Goal: Information Seeking & Learning: Learn about a topic

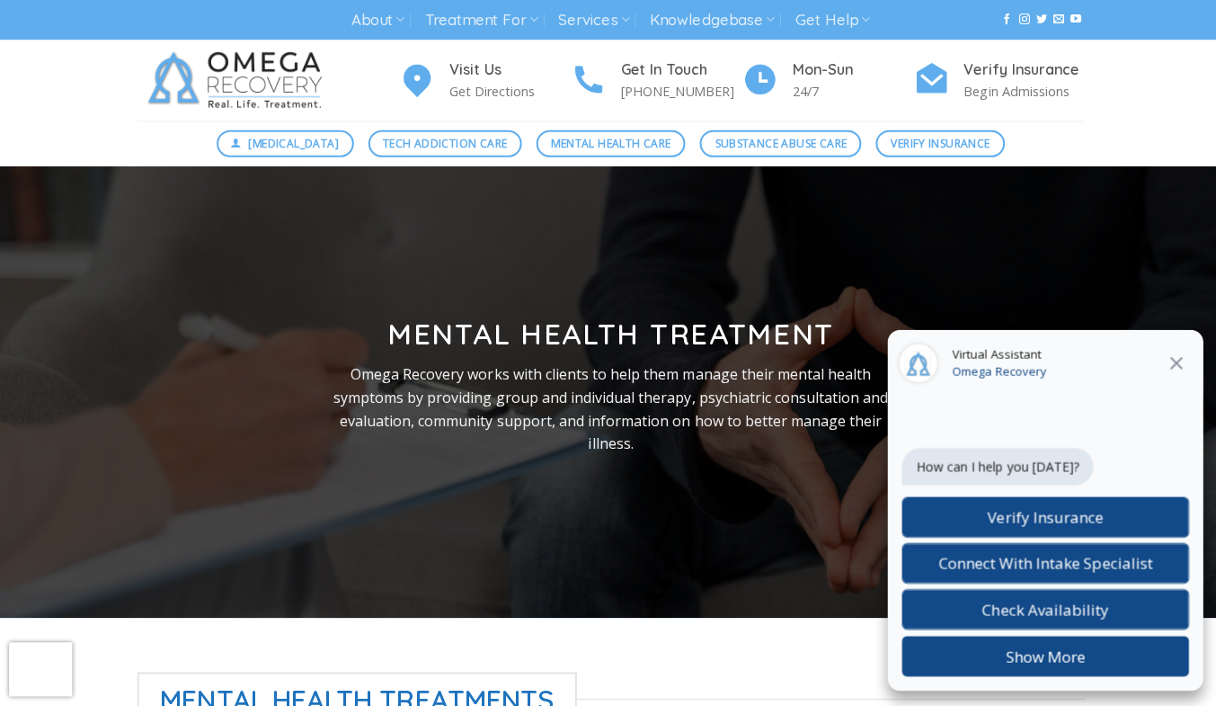
click at [1180, 369] on icon at bounding box center [1171, 362] width 22 height 22
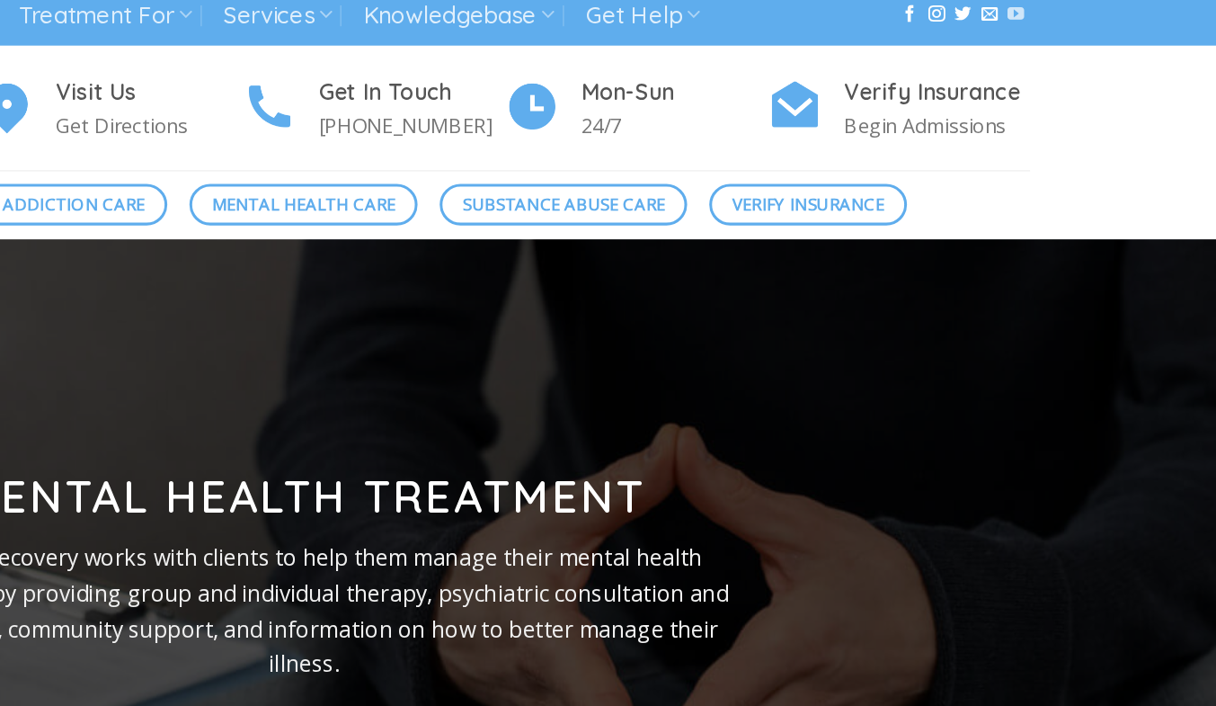
click at [1071, 15] on icon "Follow on YouTube" at bounding box center [1071, 19] width 11 height 13
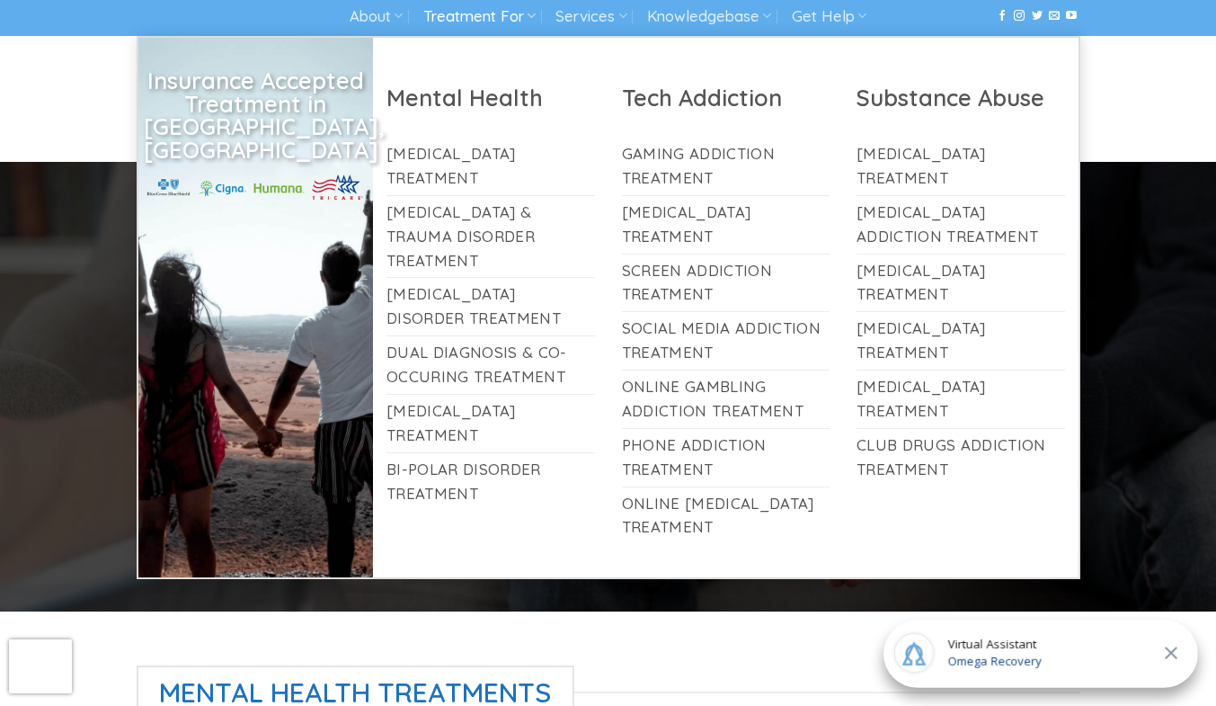
click at [454, 7] on link "Treatment For" at bounding box center [479, 16] width 112 height 33
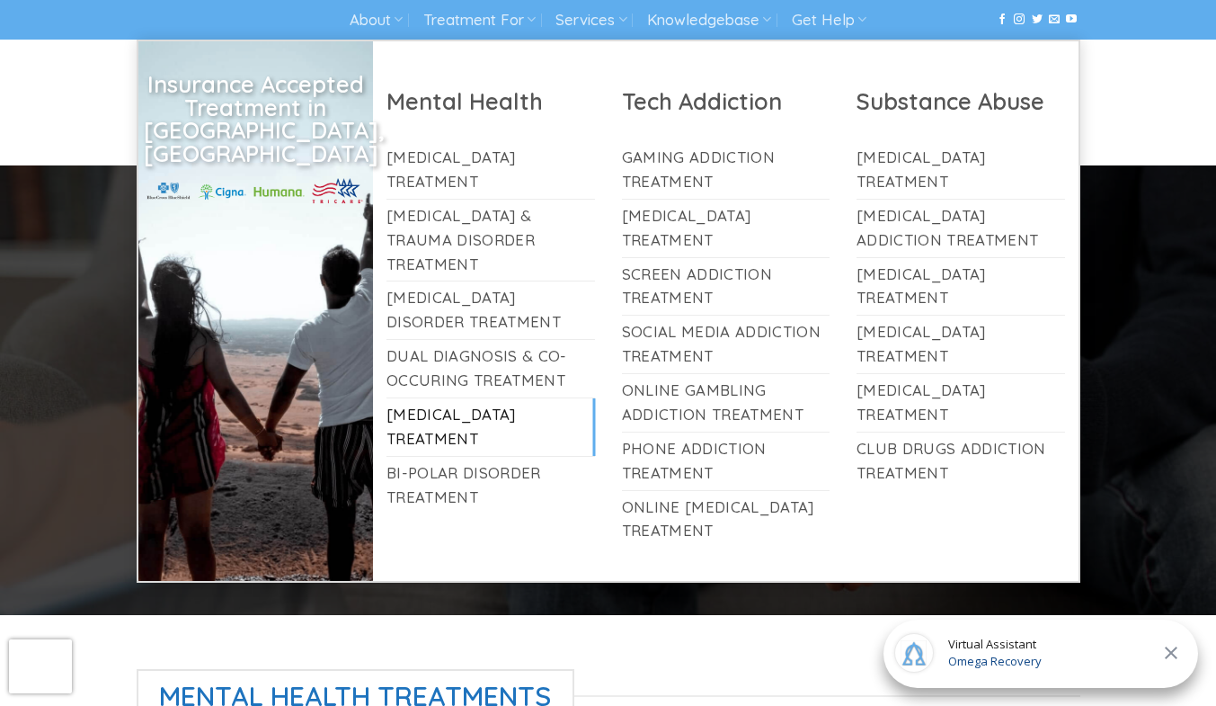
click at [490, 413] on link "[MEDICAL_DATA] Treatment" at bounding box center [491, 427] width 209 height 58
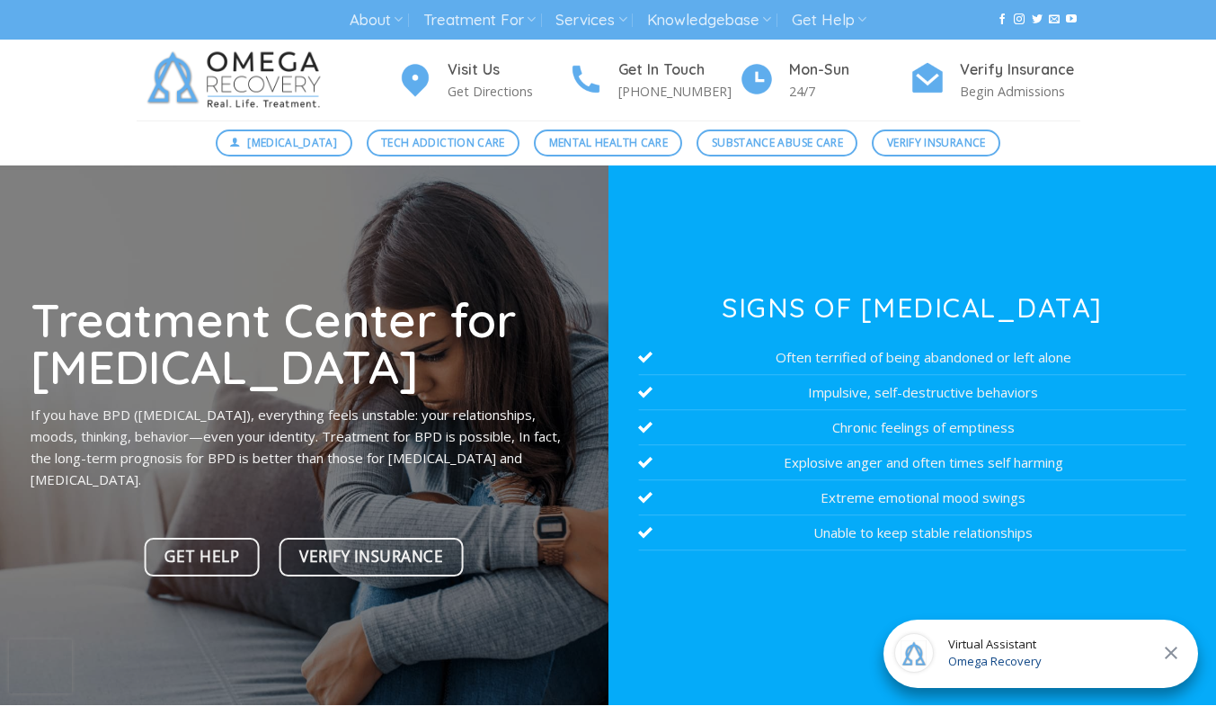
drag, startPoint x: 1213, startPoint y: 78, endPoint x: 1217, endPoint y: 92, distance: 14.2
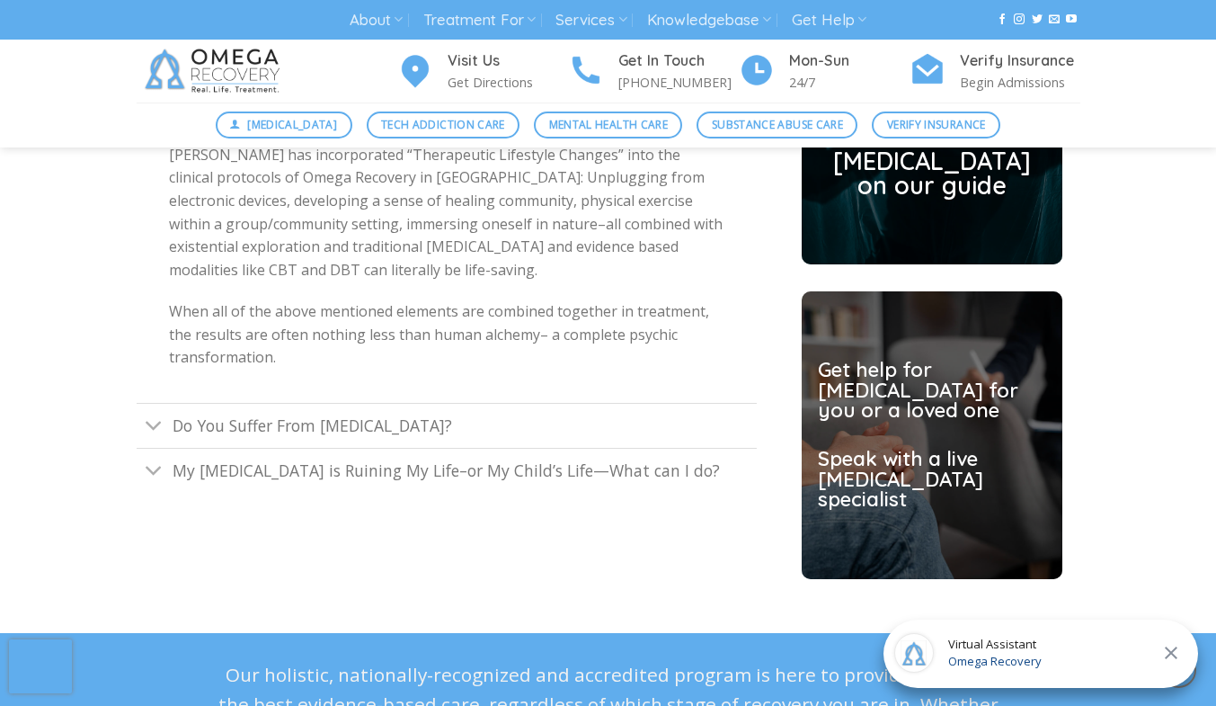
scroll to position [4523, 0]
click at [491, 459] on span "My Borderline Personality disorder is Ruining My Life–or My Child’s Life—What c…" at bounding box center [446, 470] width 547 height 22
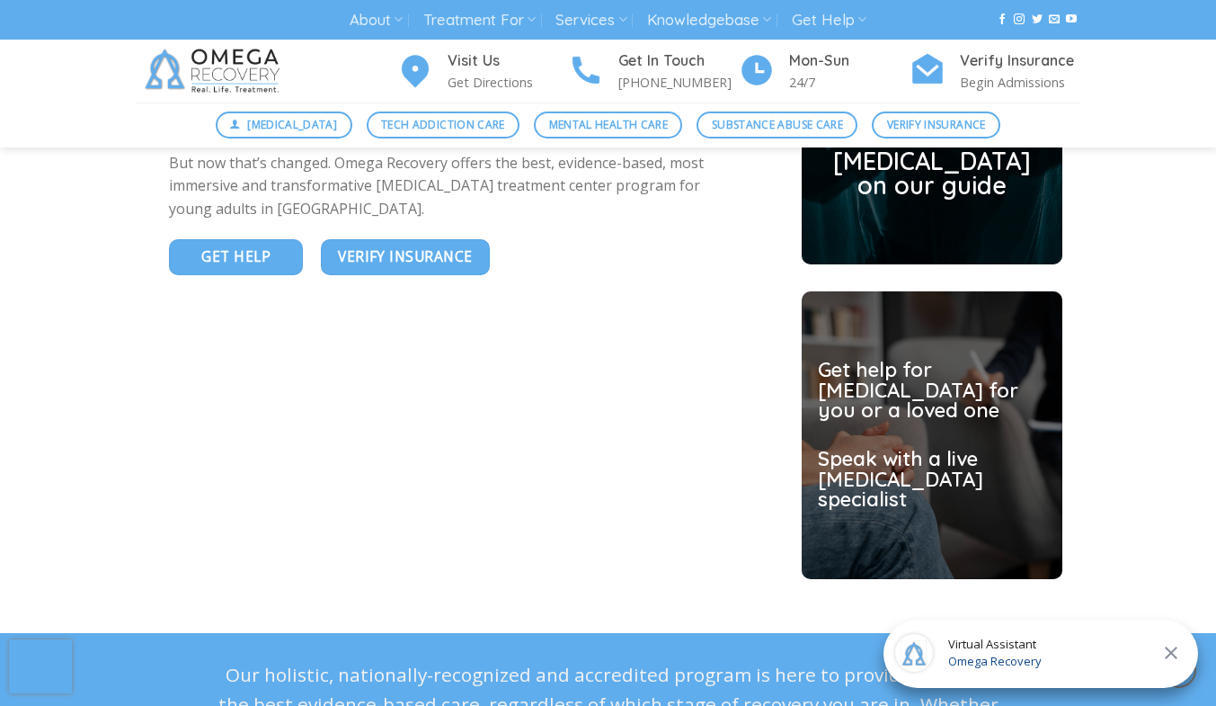
drag, startPoint x: 1228, startPoint y: 464, endPoint x: 791, endPoint y: 548, distance: 445.0
click at [791, 548] on div "Do you or a loved one need help? Take our Borderline Personality Disorder quiz …" at bounding box center [932, 120] width 297 height 917
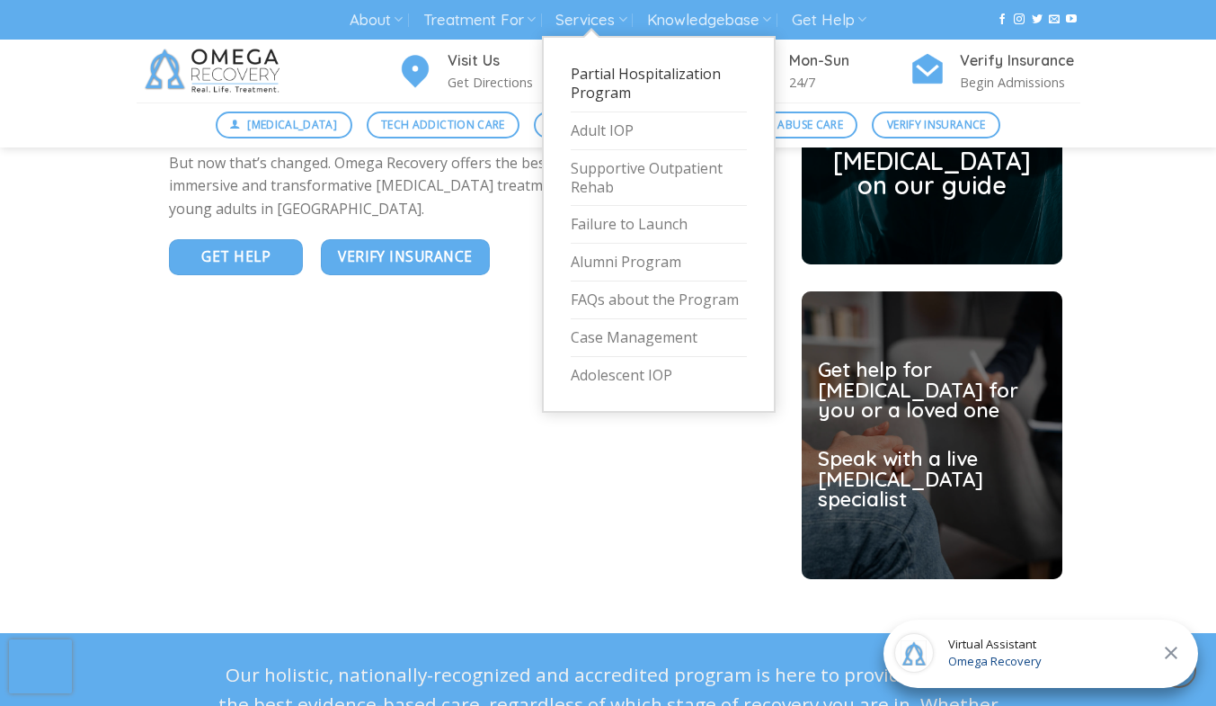
click at [613, 62] on link "Partial Hospitalization Program" at bounding box center [659, 84] width 176 height 57
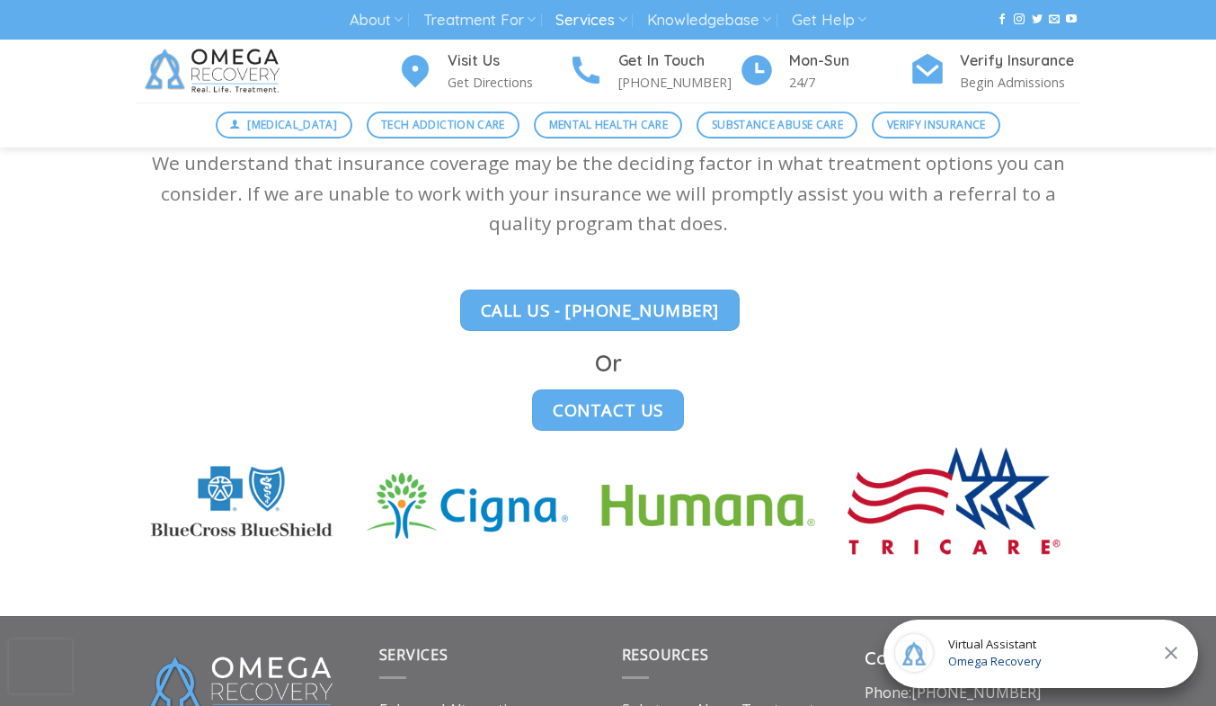
scroll to position [5208, 0]
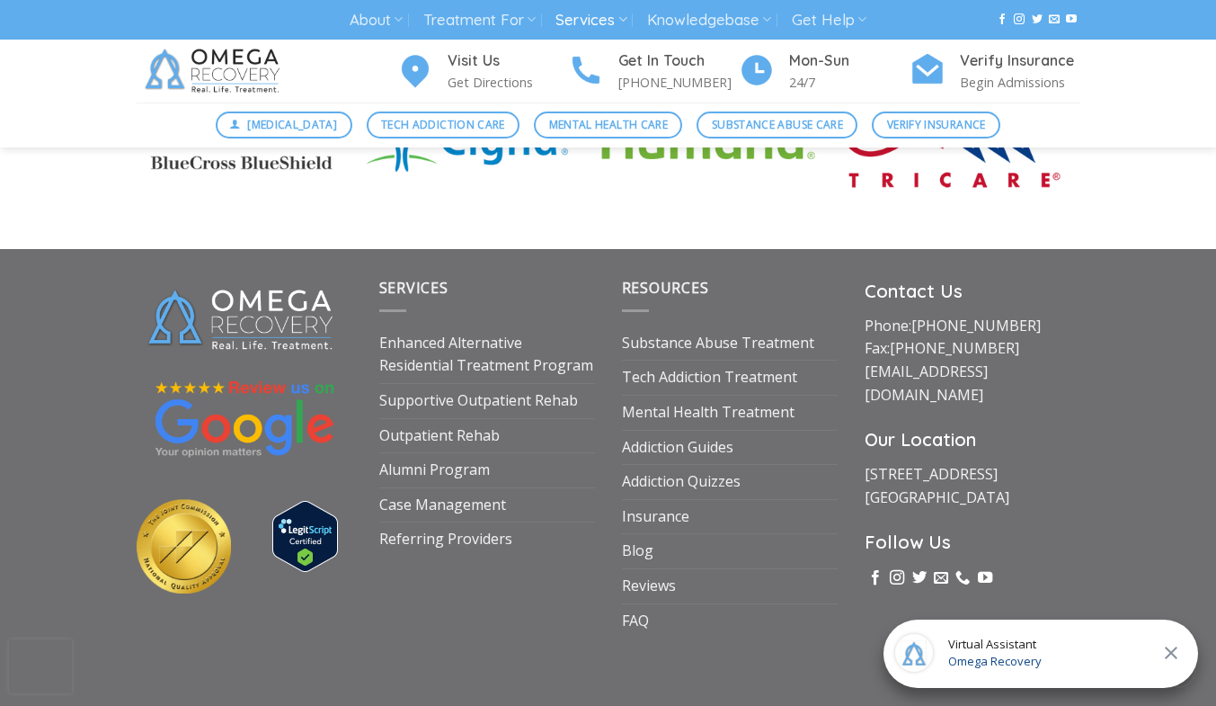
click at [604, 18] on link "Services" at bounding box center [591, 20] width 71 height 33
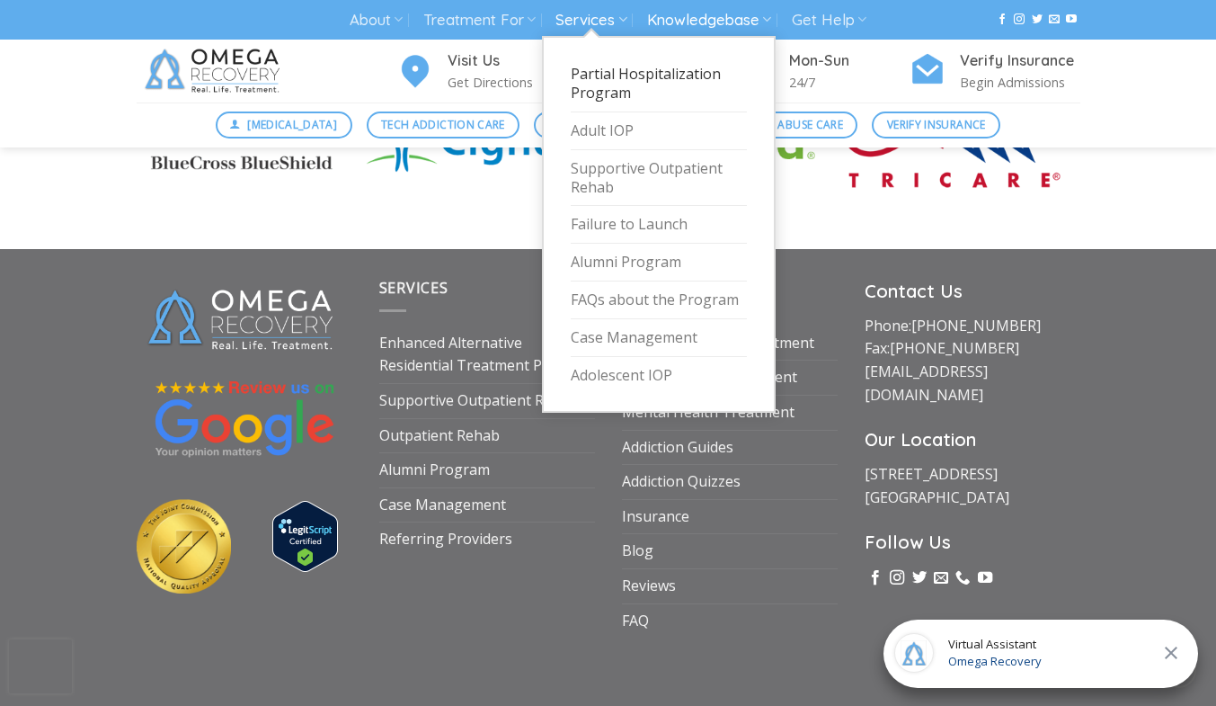
click at [690, 13] on link "Knowledgebase" at bounding box center [709, 20] width 124 height 33
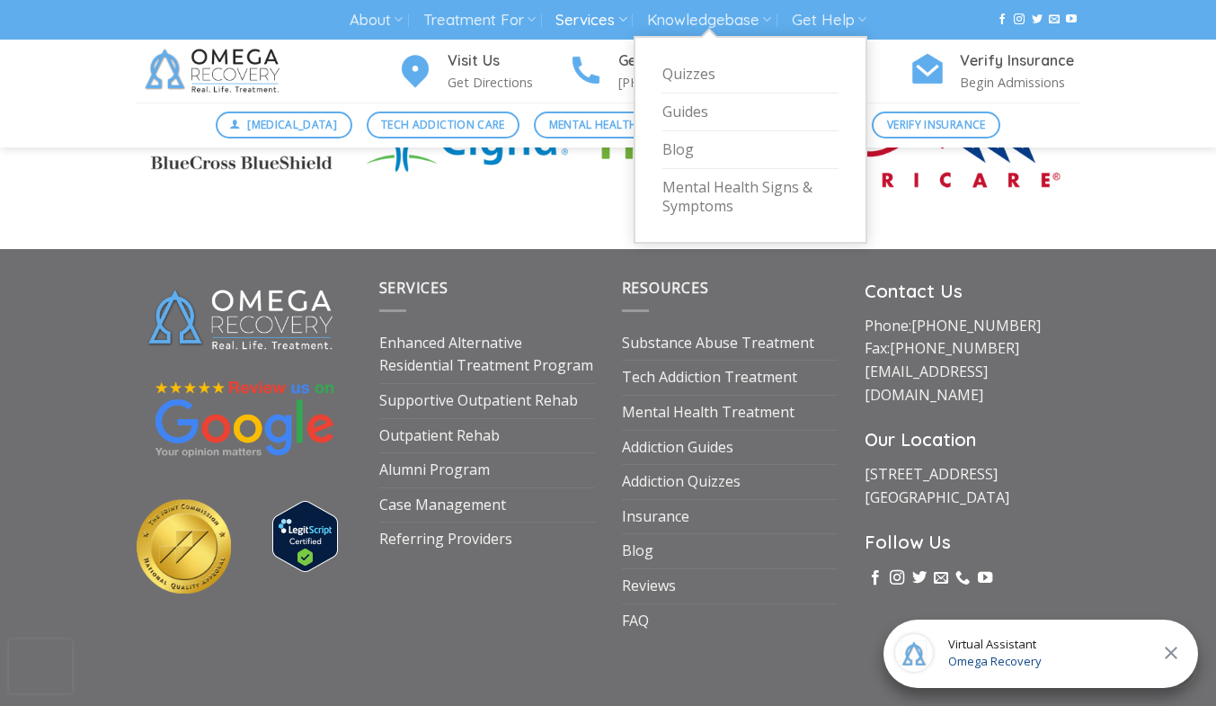
click at [600, 22] on link "Services" at bounding box center [591, 20] width 71 height 33
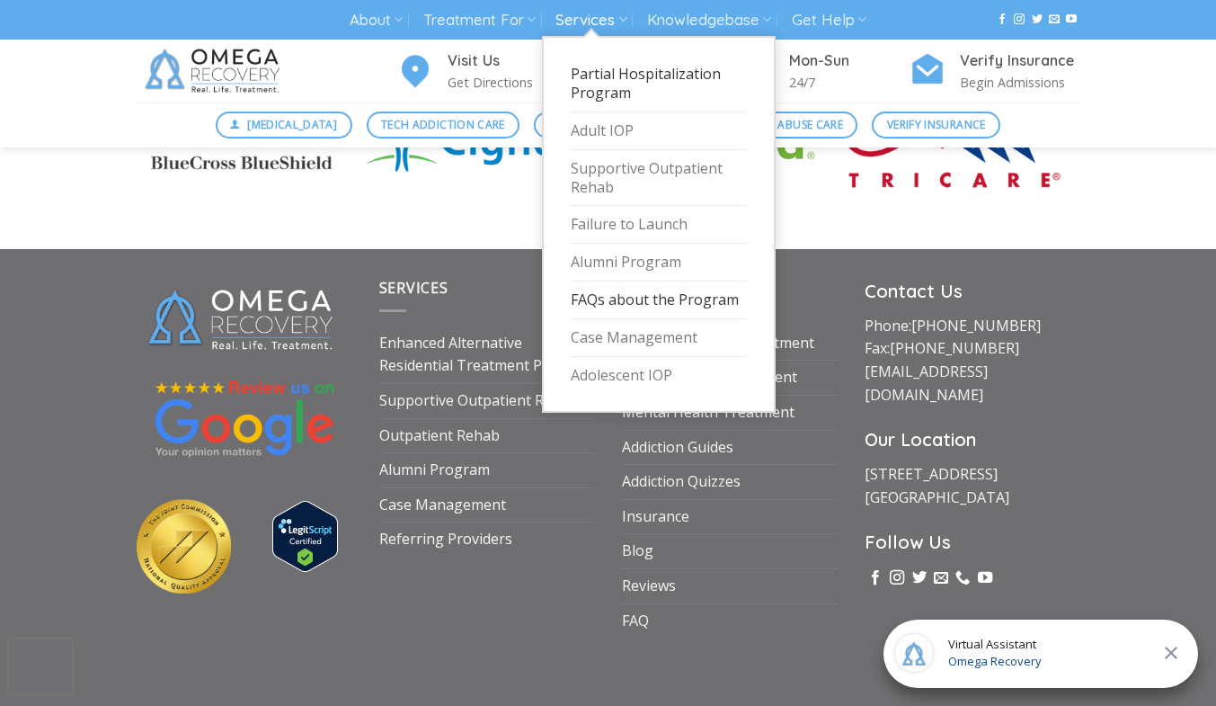
click at [609, 300] on link "FAQs about the Program" at bounding box center [659, 300] width 176 height 38
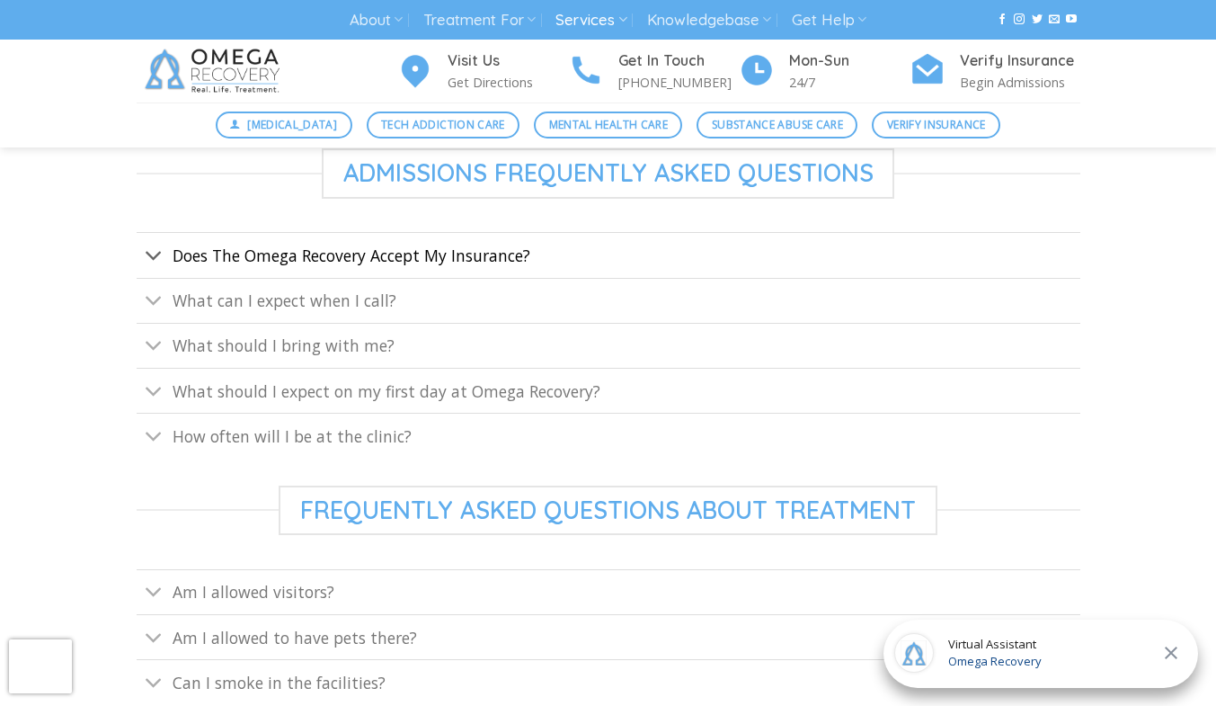
click at [190, 253] on span "Does The Omega Recovery Accept My Insurance?" at bounding box center [352, 256] width 358 height 22
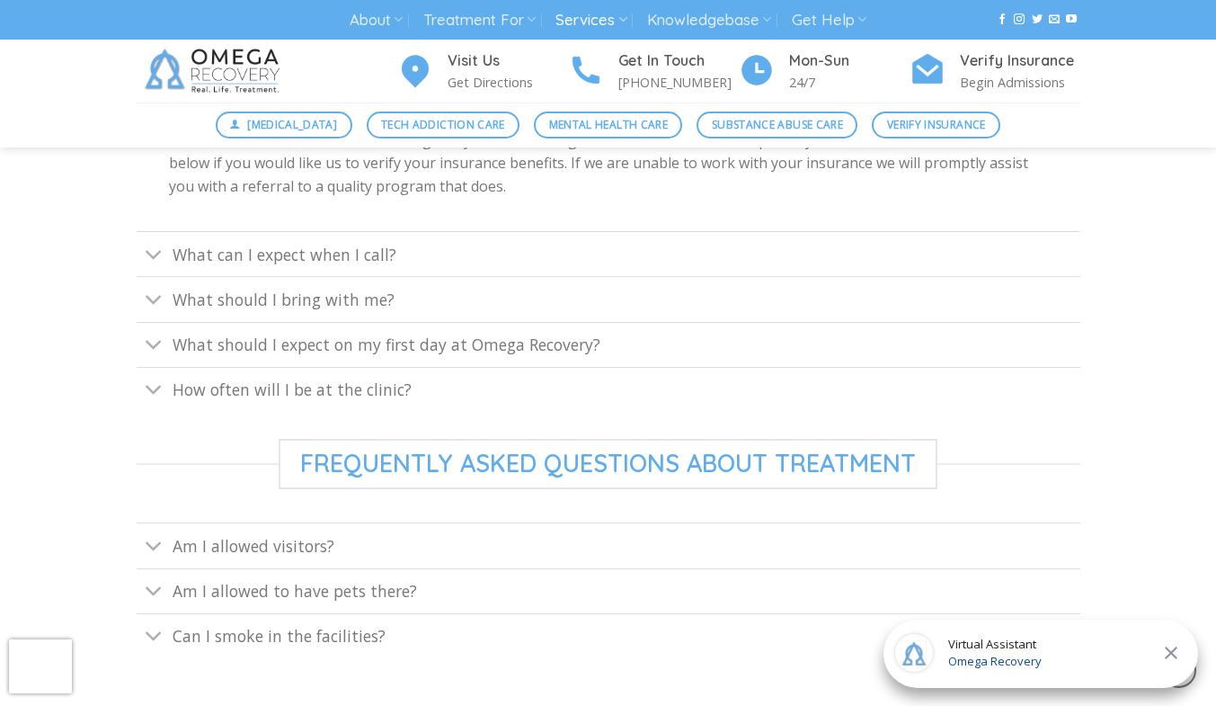
scroll to position [1066, 0]
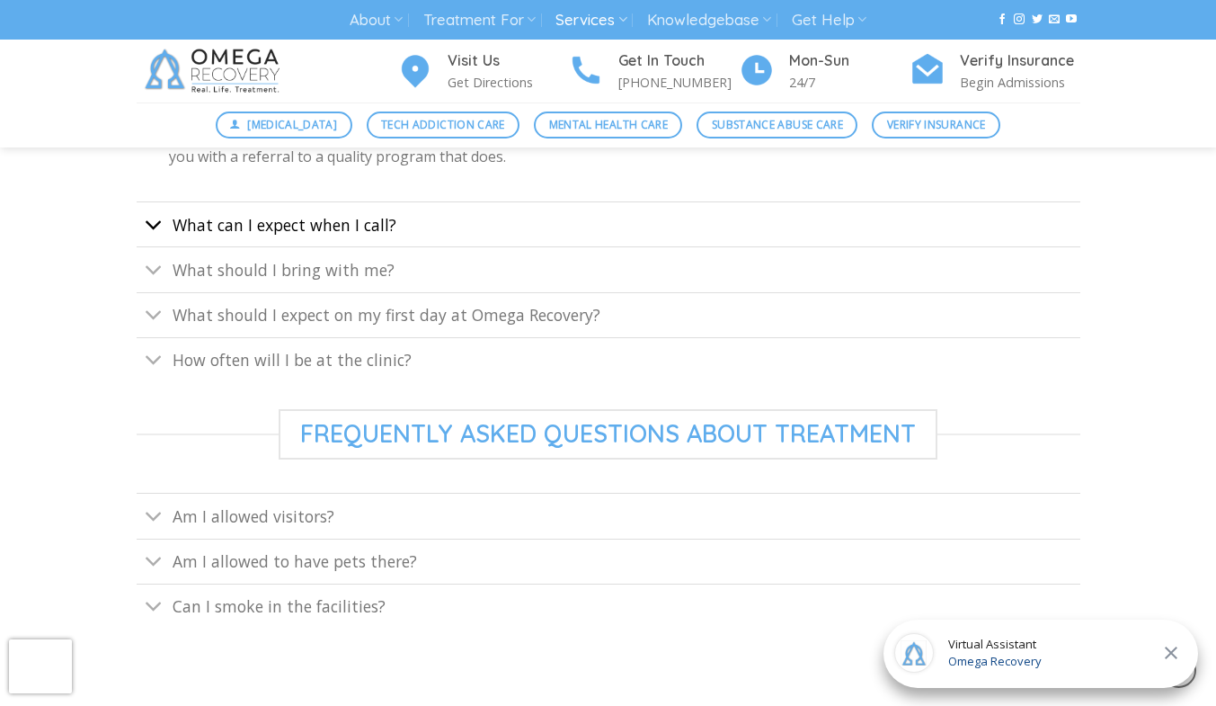
click at [169, 234] on button "Toggle" at bounding box center [154, 226] width 35 height 39
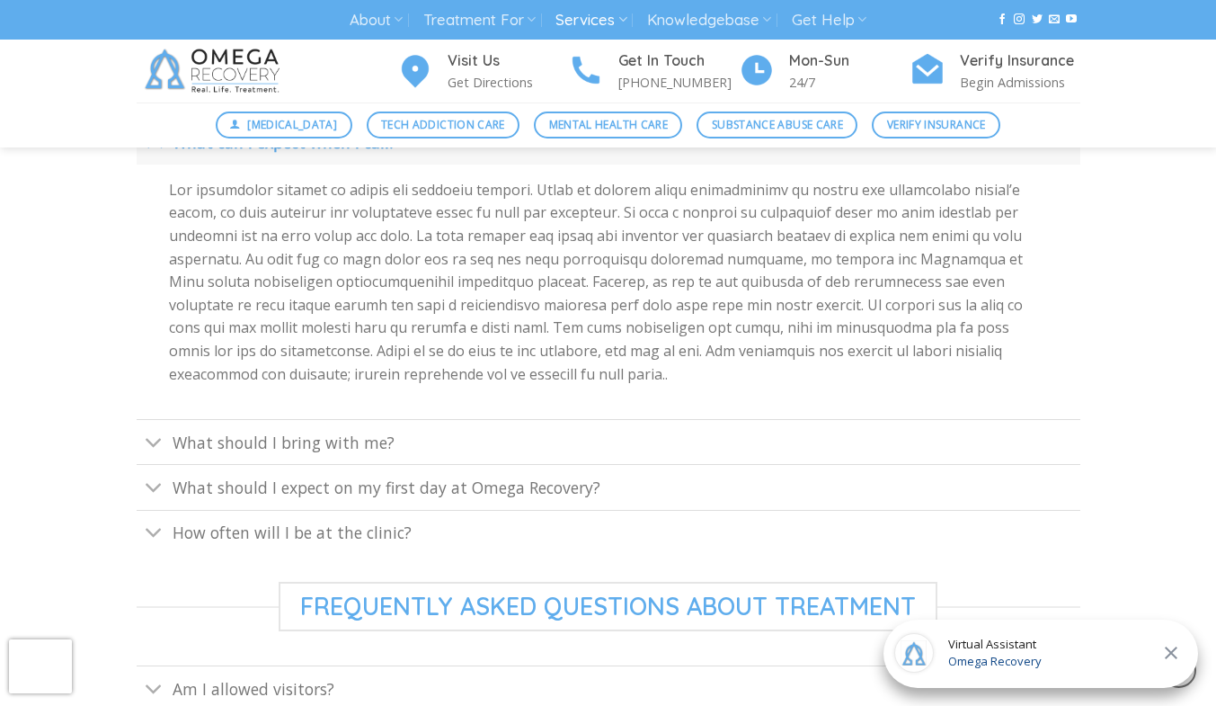
scroll to position [854, 0]
click at [169, 450] on button "Toggle" at bounding box center [154, 441] width 35 height 39
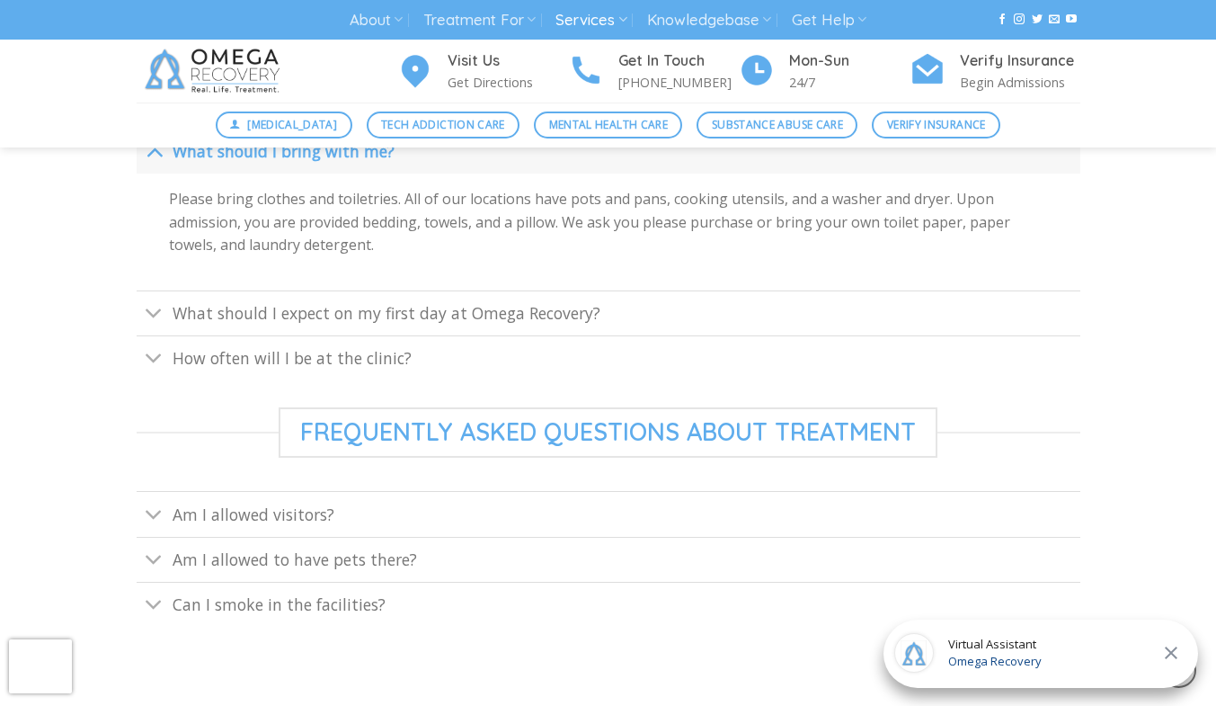
scroll to position [891, 0]
click at [166, 325] on link "What should I expect on my first day at Omega Recovery?" at bounding box center [609, 310] width 944 height 45
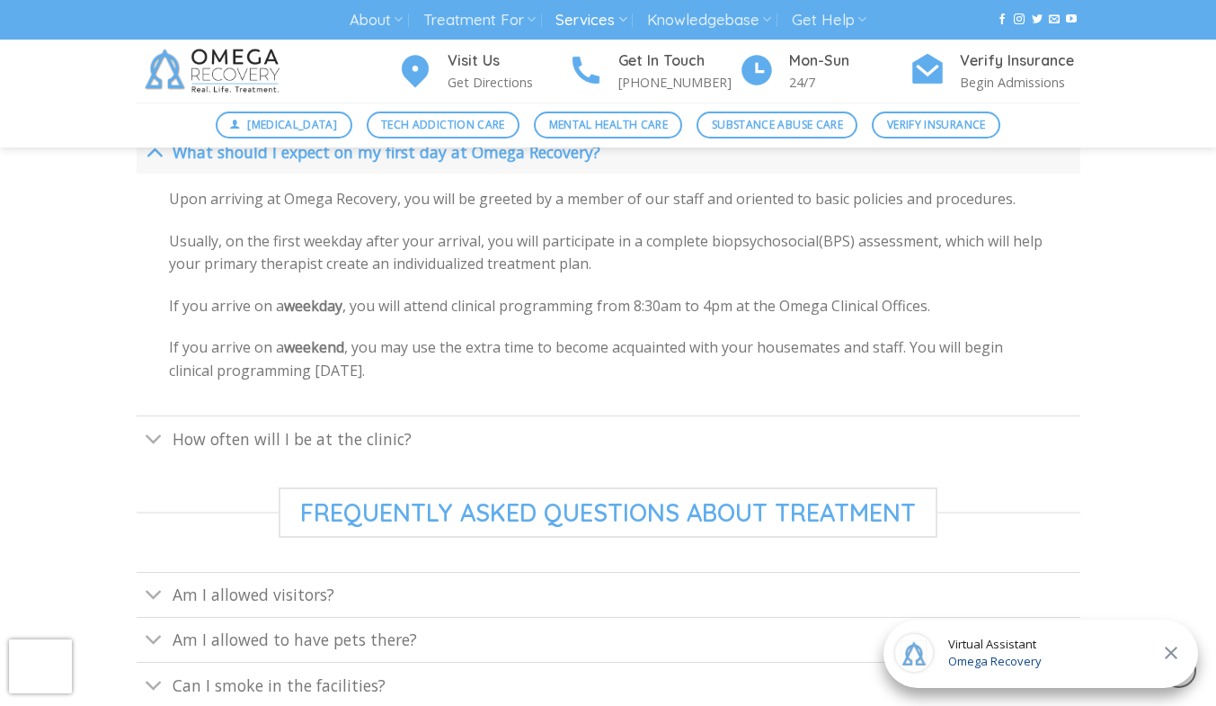
scroll to position [1020, 0]
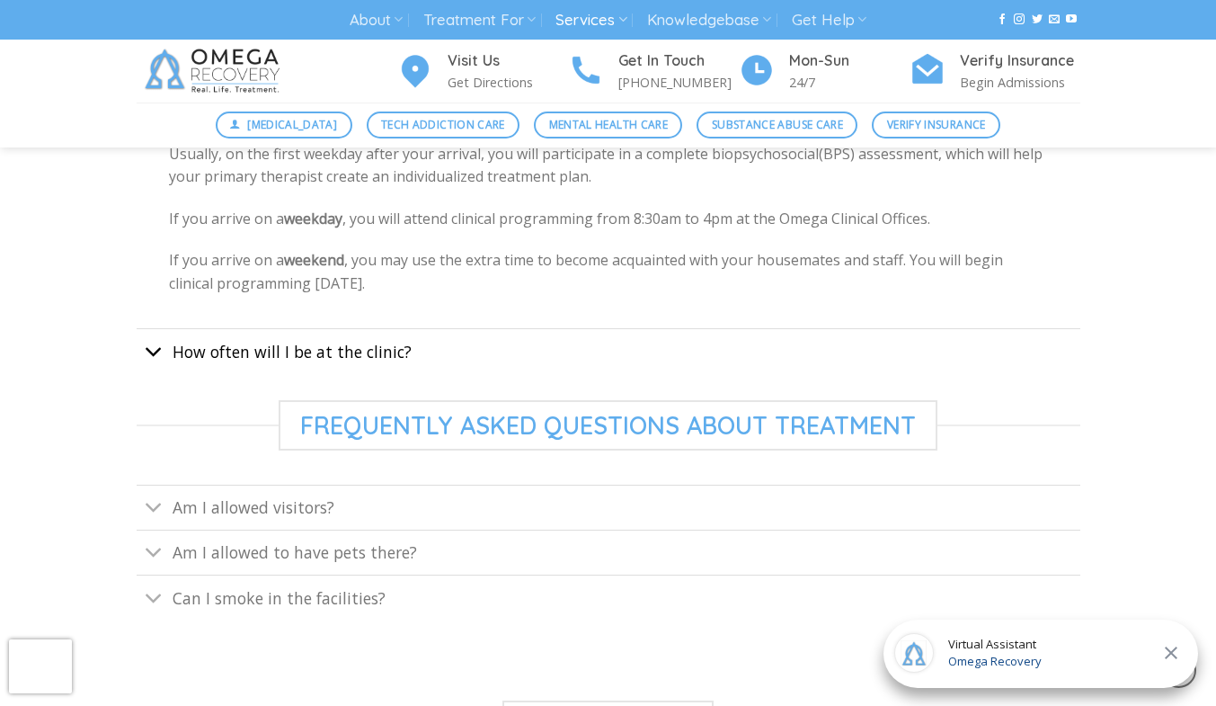
click at [166, 366] on button "Toggle" at bounding box center [154, 352] width 35 height 39
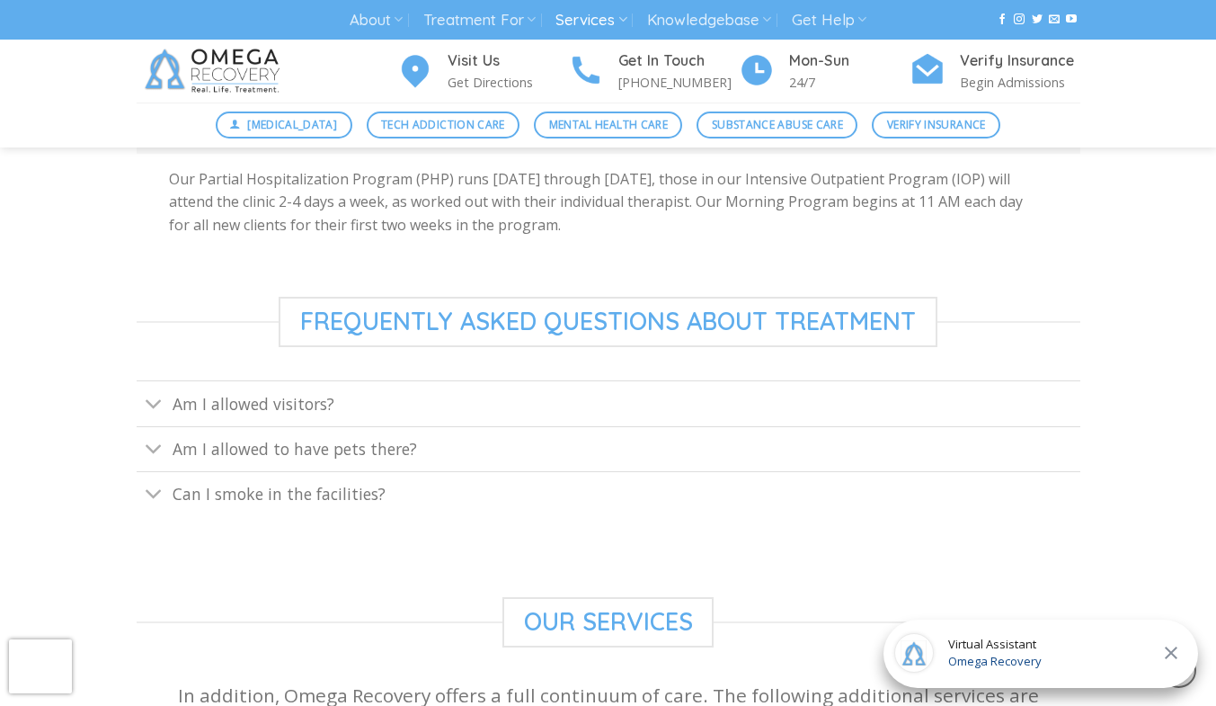
scroll to position [1077, 0]
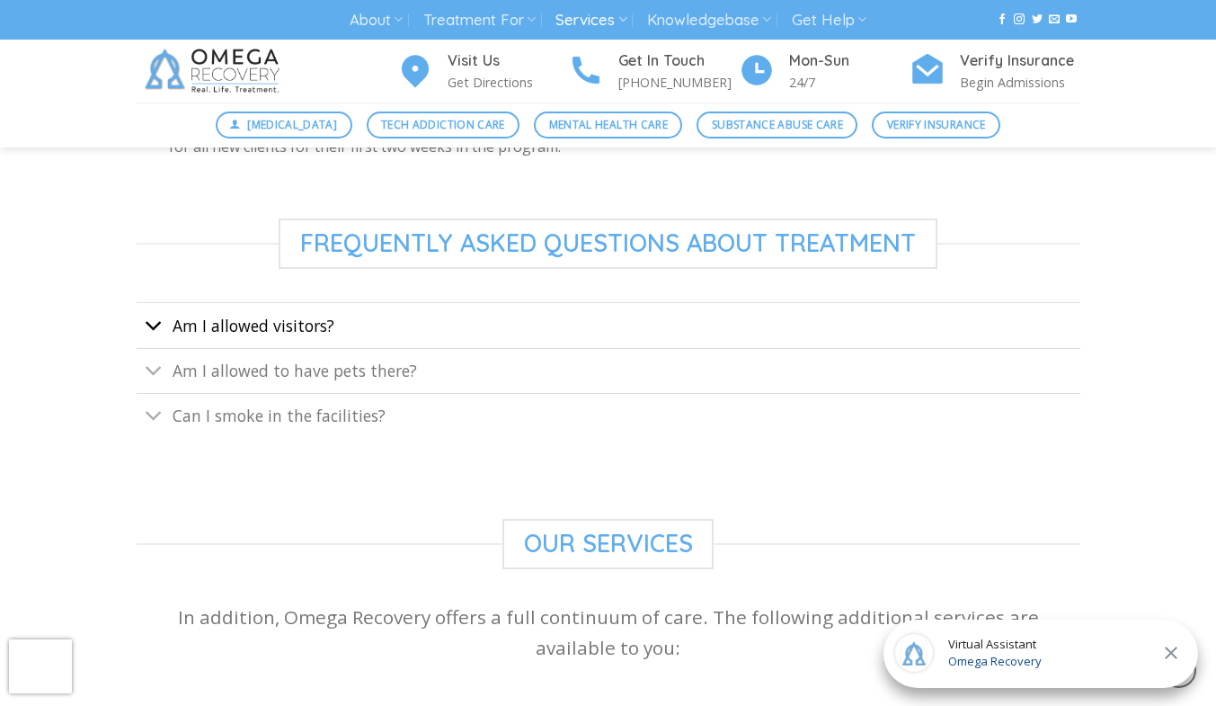
click at [164, 337] on button "Toggle" at bounding box center [154, 327] width 35 height 39
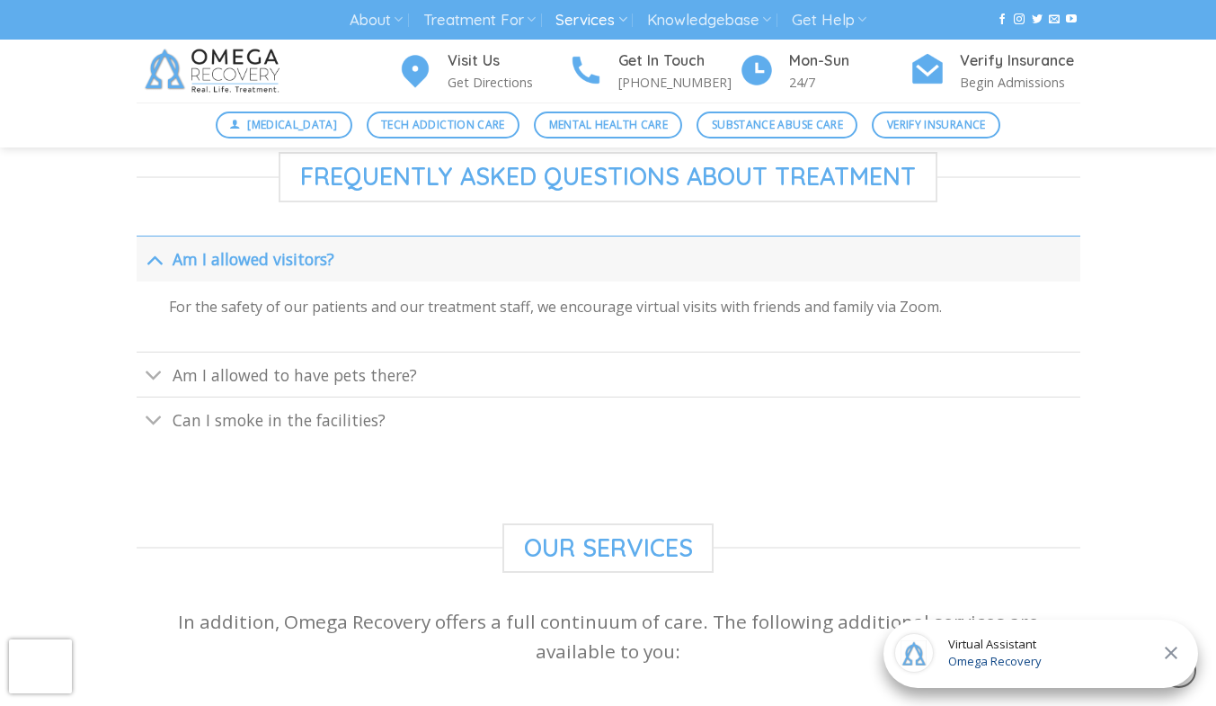
scroll to position [1143, 0]
click at [191, 389] on link "Am I allowed to have pets there?" at bounding box center [609, 374] width 944 height 45
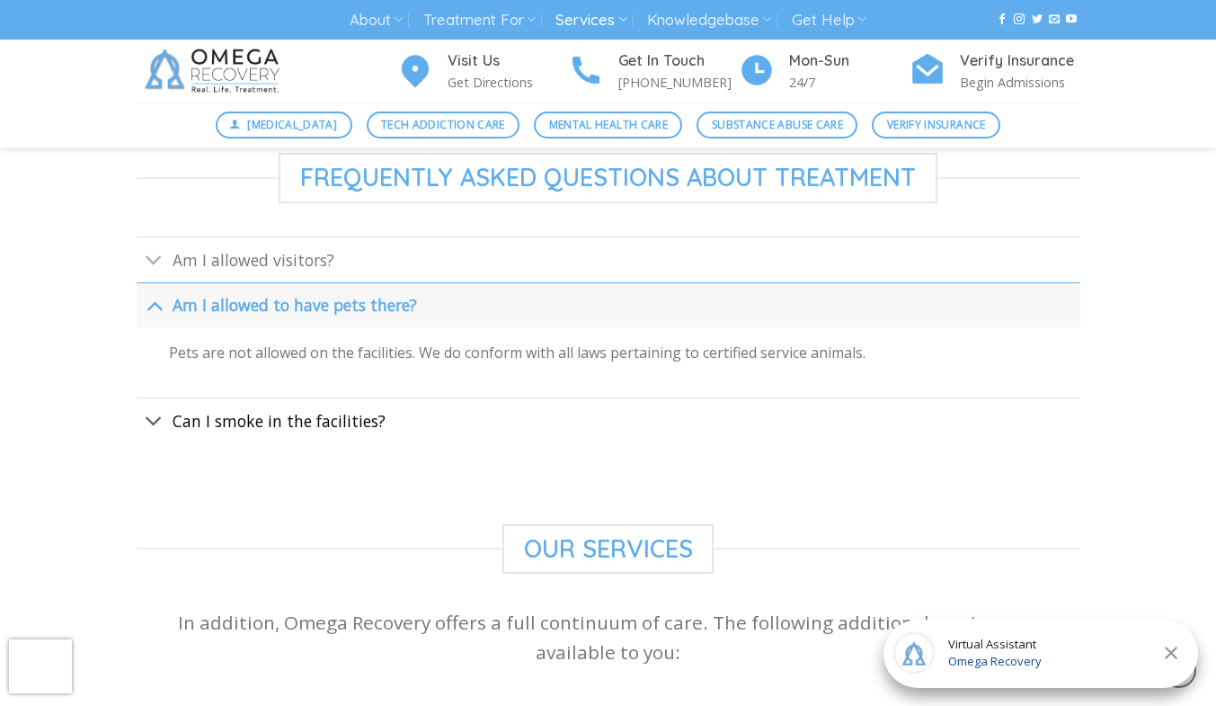
click at [167, 407] on link "Can I smoke in the facilities?" at bounding box center [609, 419] width 944 height 45
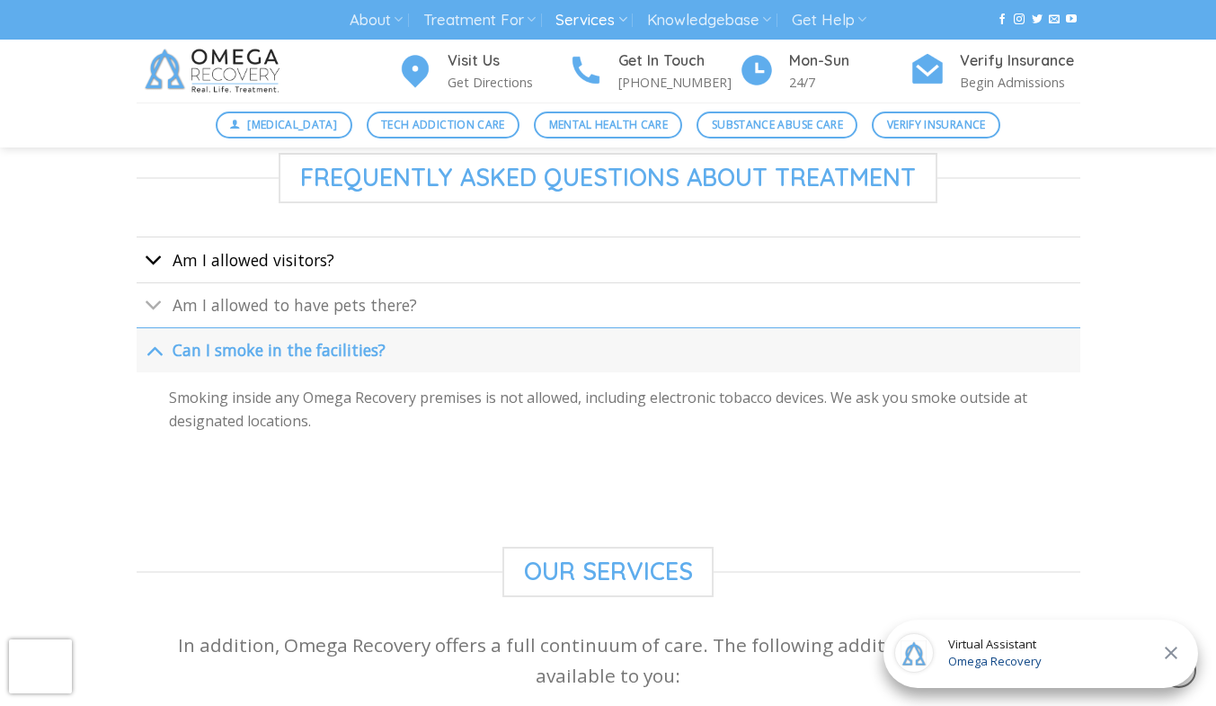
click at [167, 255] on button "Toggle" at bounding box center [154, 262] width 35 height 39
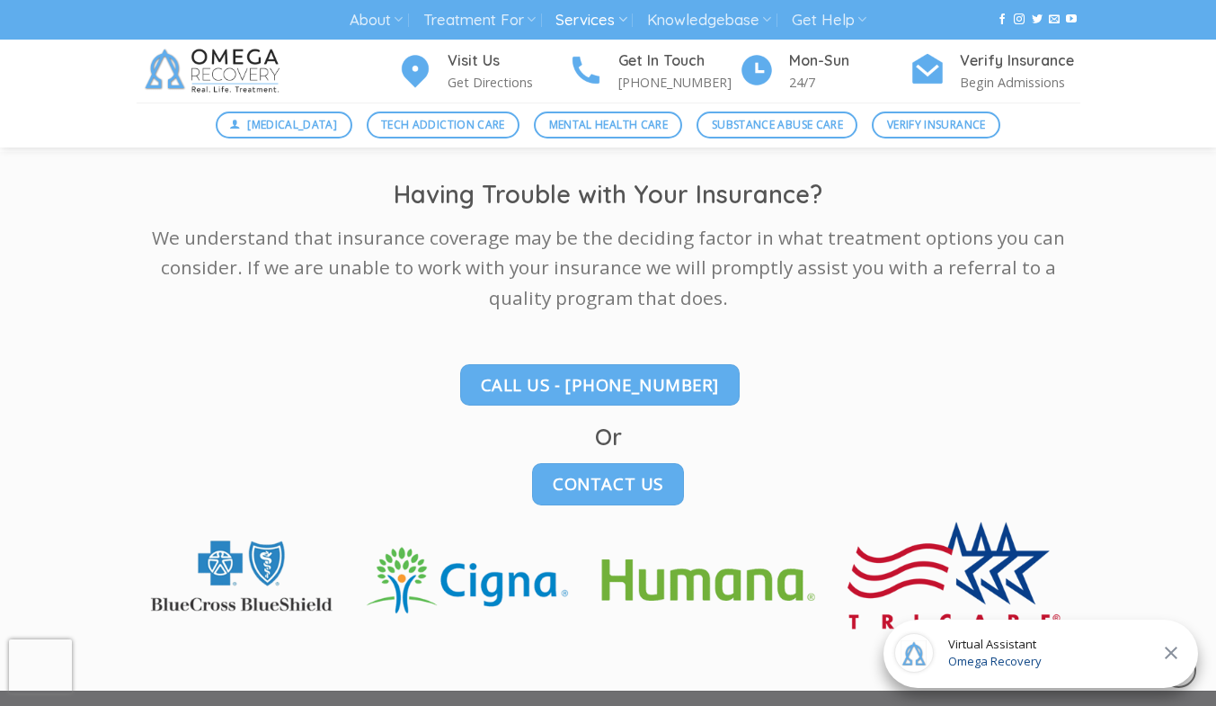
scroll to position [2509, 0]
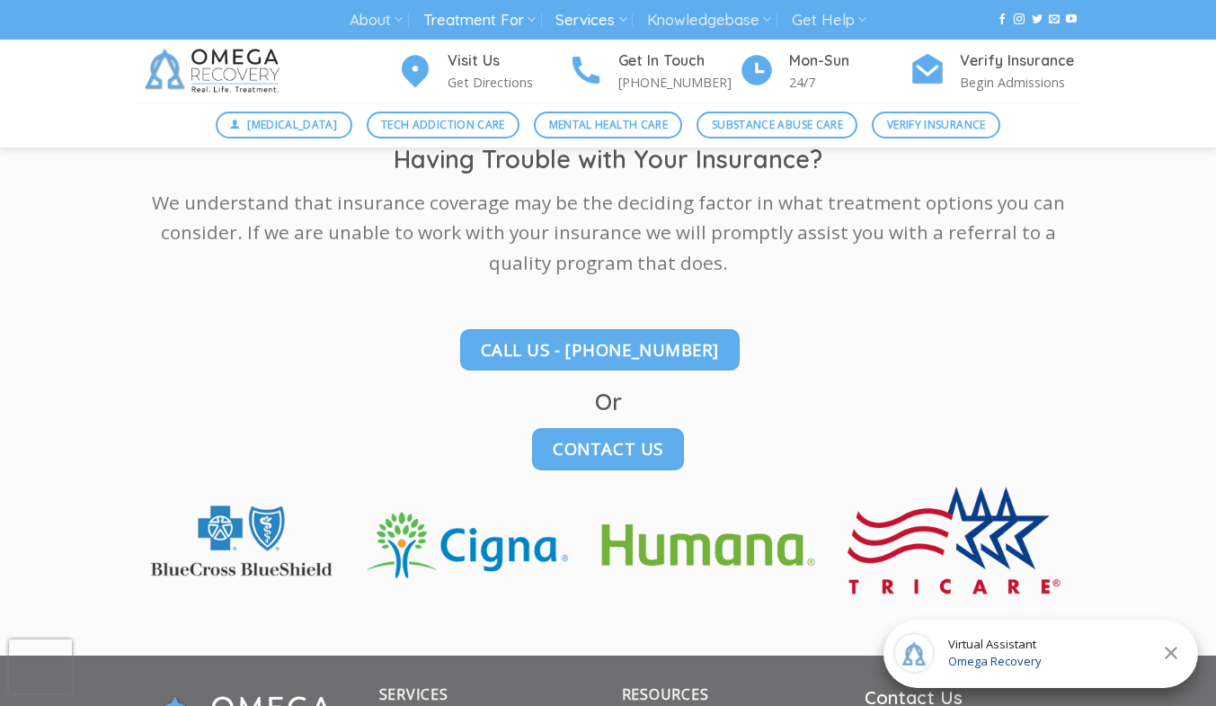
click at [491, 36] on link "Treatment For" at bounding box center [479, 20] width 112 height 33
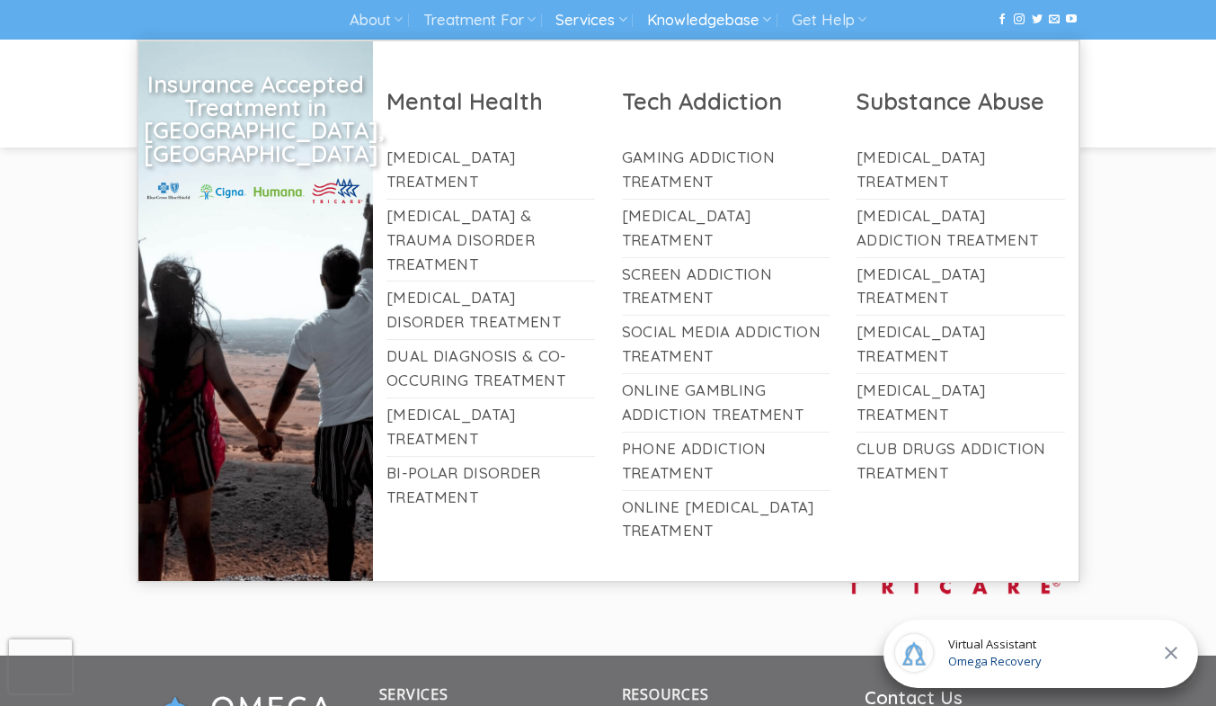
click at [663, 33] on link "Knowledgebase" at bounding box center [709, 20] width 124 height 33
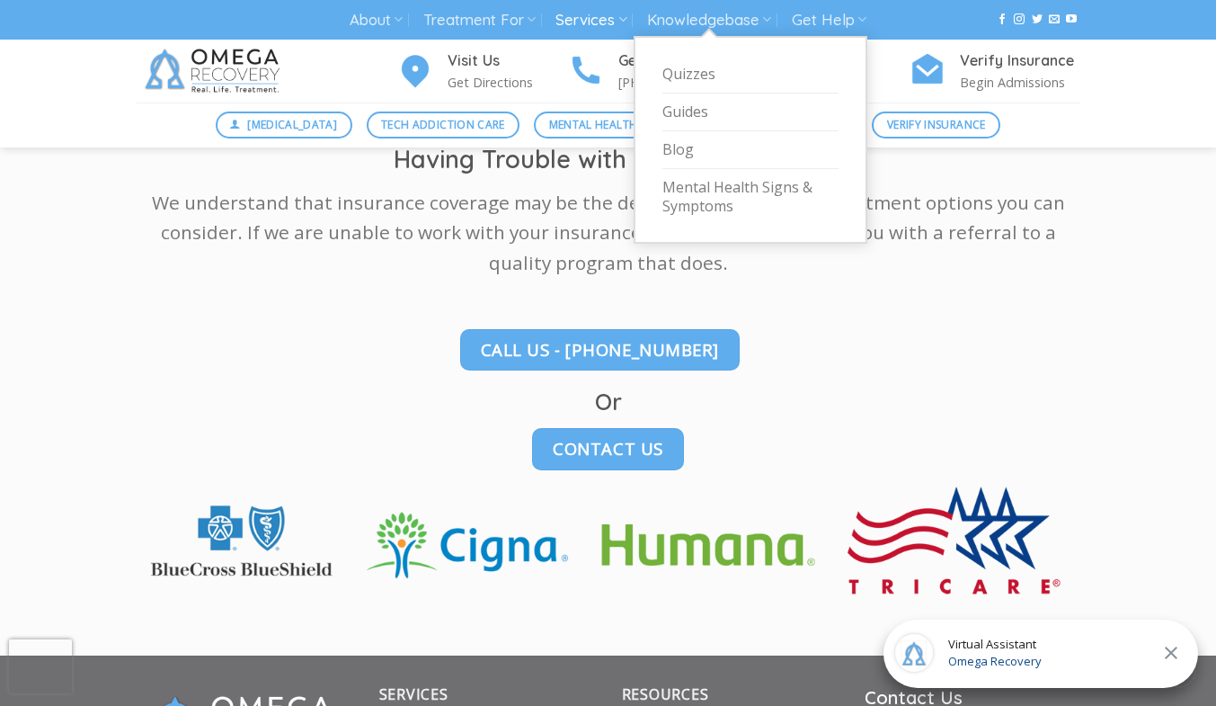
click at [584, 31] on link "Services" at bounding box center [591, 20] width 71 height 33
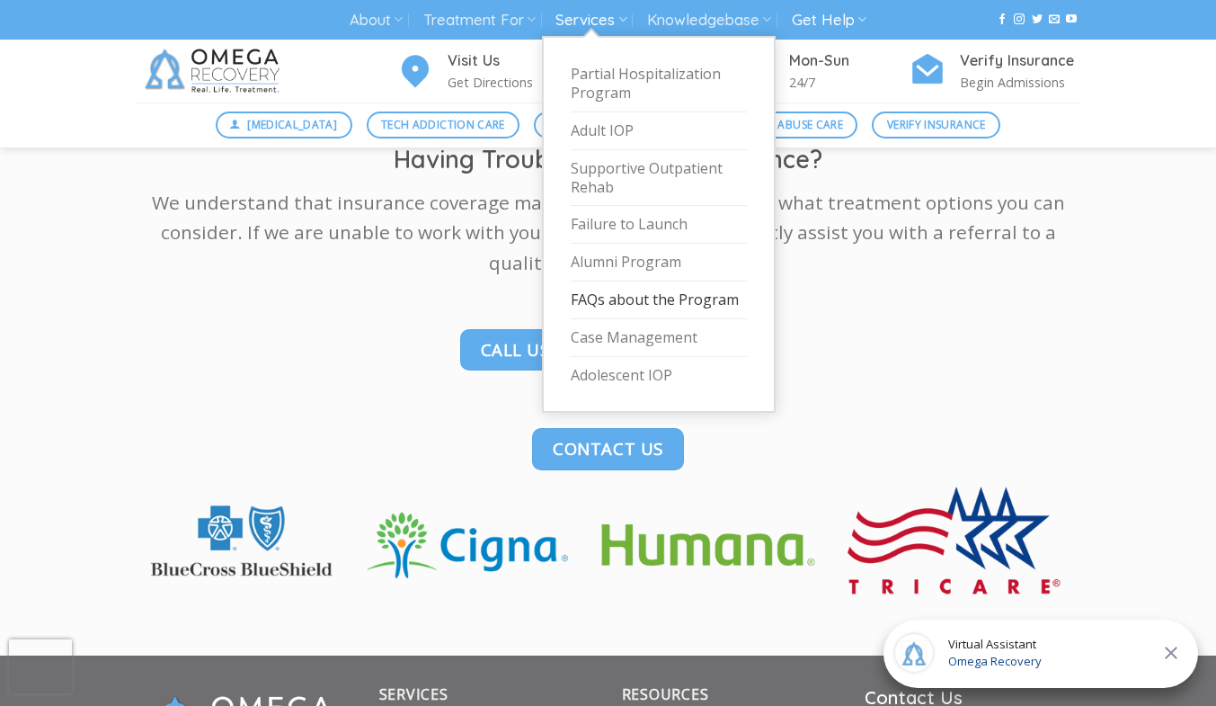
click at [831, 15] on link "Get Help" at bounding box center [829, 20] width 75 height 33
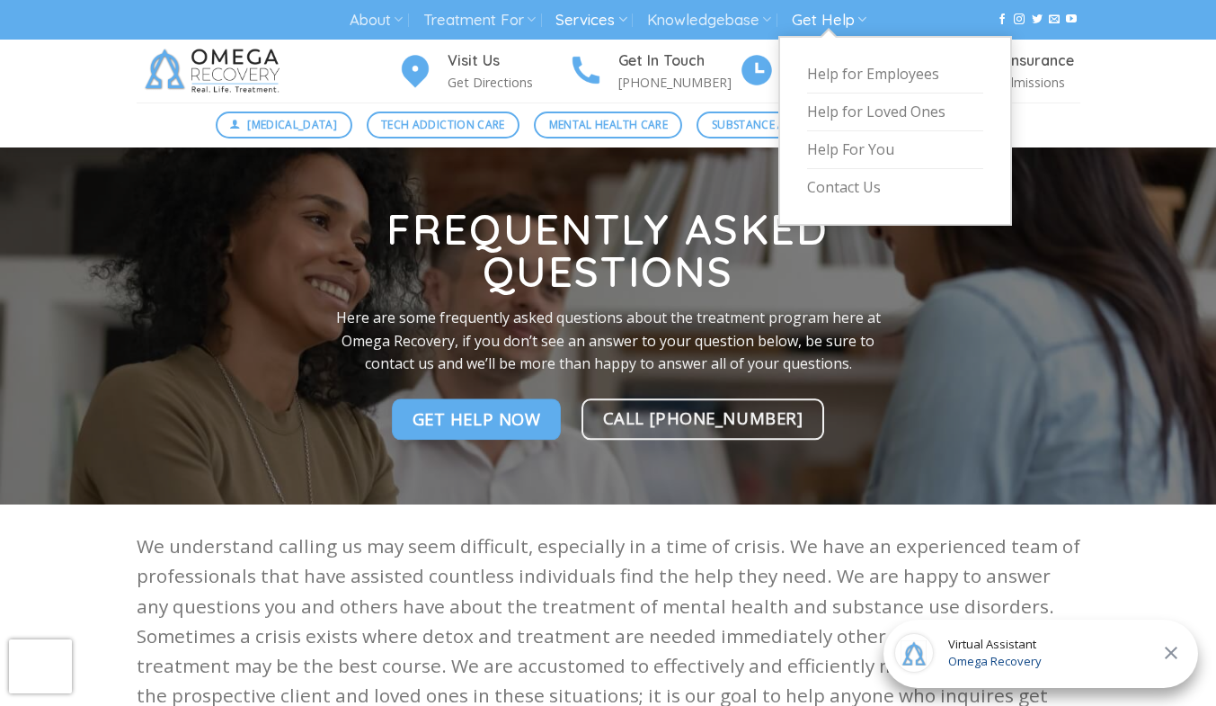
scroll to position [0, 0]
